Goal: Task Accomplishment & Management: Use online tool/utility

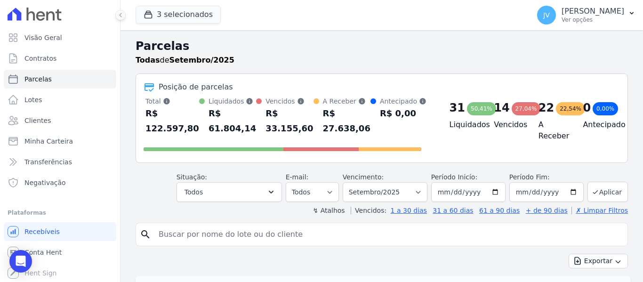
select select
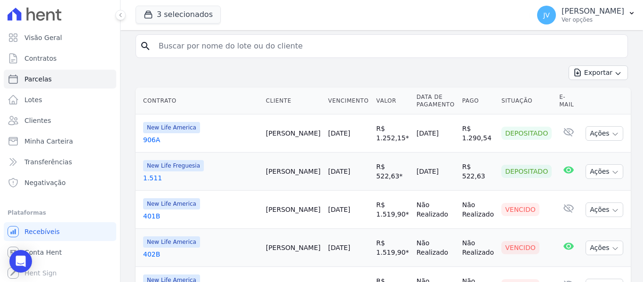
click at [356, 74] on div "Exportar Exportar PDF Exportar CSV" at bounding box center [382, 76] width 492 height 22
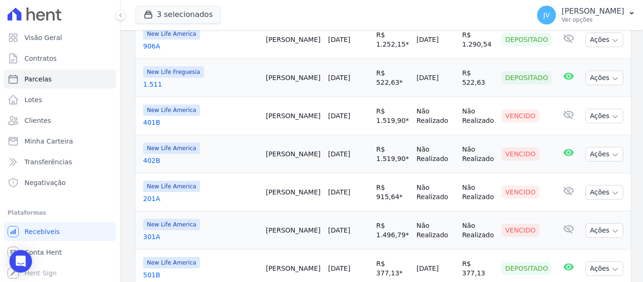
scroll to position [281, 0]
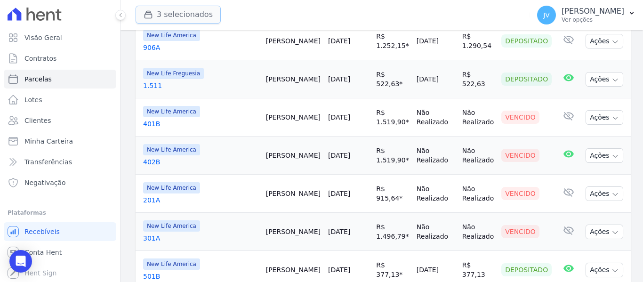
click at [177, 9] on button "3 selecionados" at bounding box center [178, 15] width 85 height 18
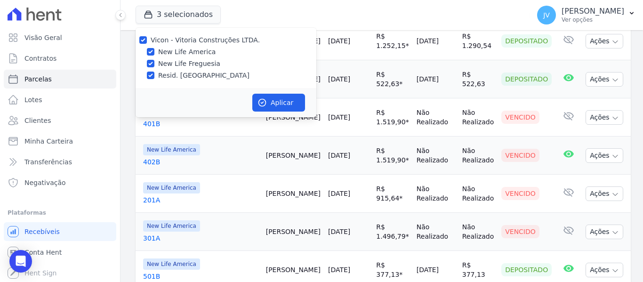
click at [151, 59] on div at bounding box center [151, 63] width 8 height 9
click at [146, 68] on div "New Life Freguesia" at bounding box center [226, 64] width 181 height 10
click at [148, 65] on input "New Life Freguesia" at bounding box center [151, 64] width 8 height 8
checkbox input "false"
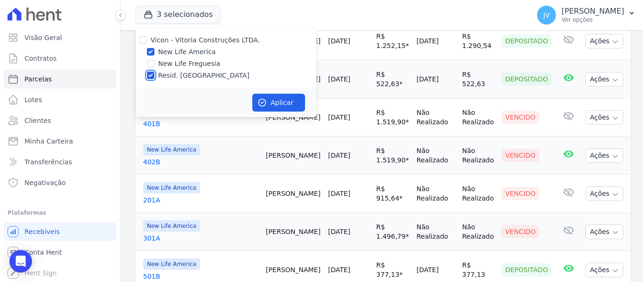
click at [151, 78] on input "Resid. [GEOGRAPHIC_DATA]" at bounding box center [151, 76] width 8 height 8
checkbox input "false"
click at [266, 106] on icon "button" at bounding box center [262, 102] width 9 height 9
select select
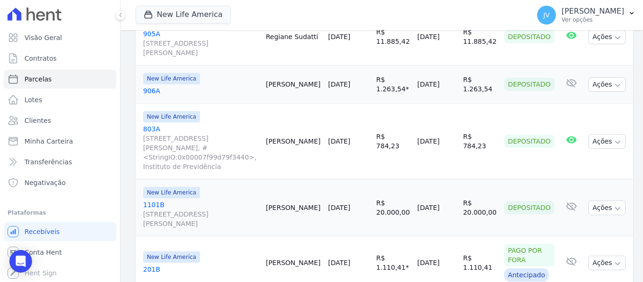
scroll to position [1358, 0]
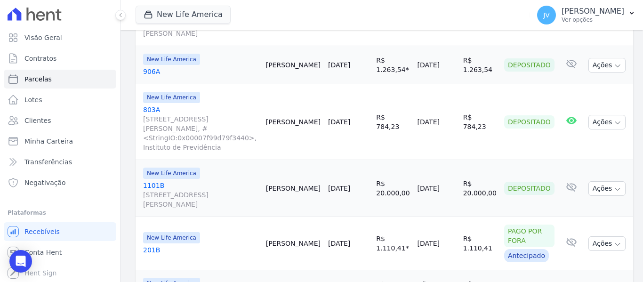
select select
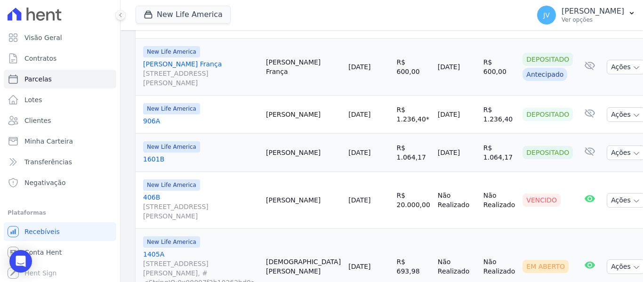
scroll to position [894, 0]
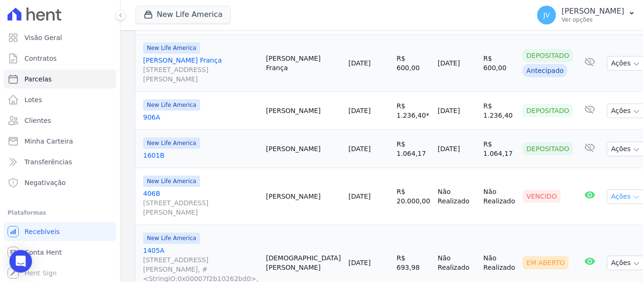
click at [607, 189] on button "Ações" at bounding box center [626, 196] width 38 height 15
click at [586, 262] on link "Liquidação Manual" at bounding box center [598, 270] width 90 height 17
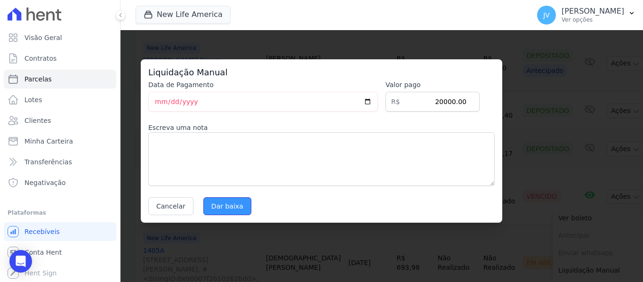
click at [218, 205] on input "Dar baixa" at bounding box center [227, 206] width 48 height 18
select select
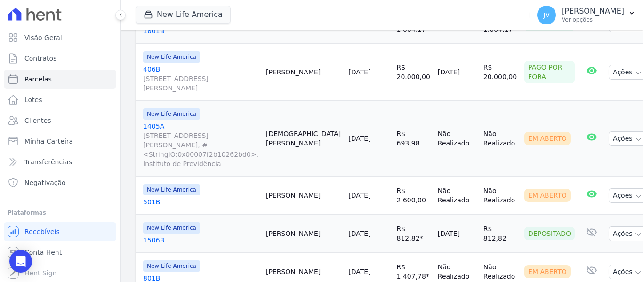
scroll to position [1029, 0]
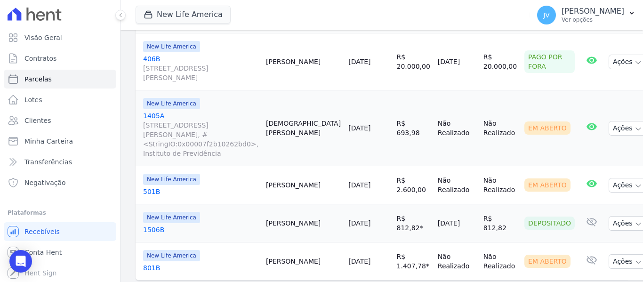
click at [262, 166] on td "New Life America 501B" at bounding box center [199, 185] width 127 height 38
